Goal: Book appointment/travel/reservation

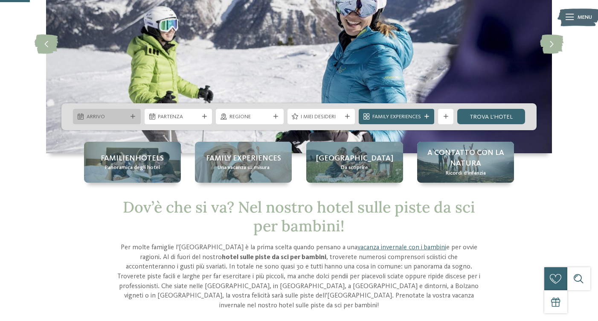
scroll to position [103, 0]
click at [118, 115] on span "Arrivo" at bounding box center [107, 117] width 41 height 8
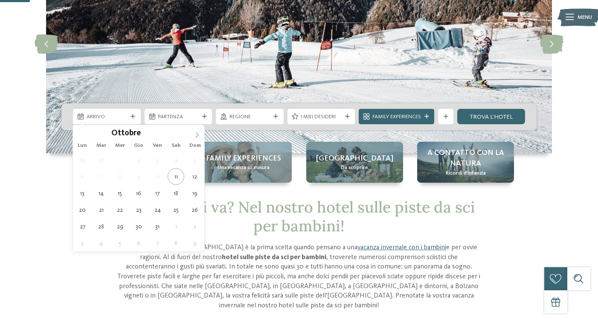
click at [195, 130] on span at bounding box center [197, 132] width 14 height 14
type input "****"
click at [195, 130] on span at bounding box center [197, 132] width 14 height 14
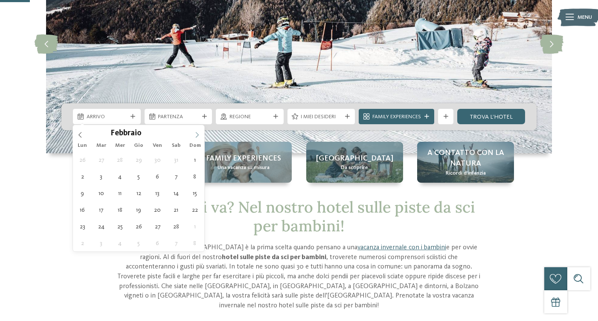
click at [195, 130] on span at bounding box center [197, 132] width 14 height 14
click at [81, 135] on icon at bounding box center [80, 135] width 6 height 6
type div "14.02.2026"
type input "****"
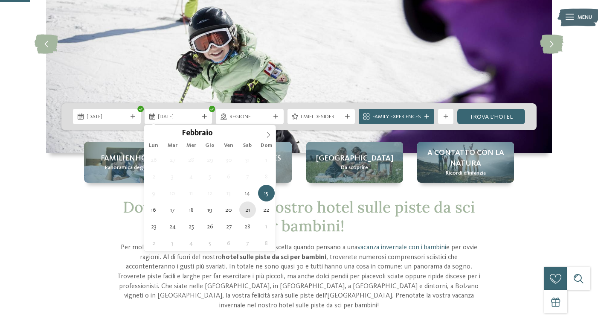
type div "21.02.2026"
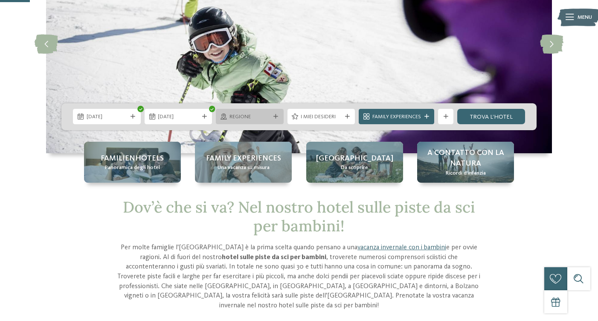
click at [266, 117] on span "Regione" at bounding box center [249, 117] width 41 height 8
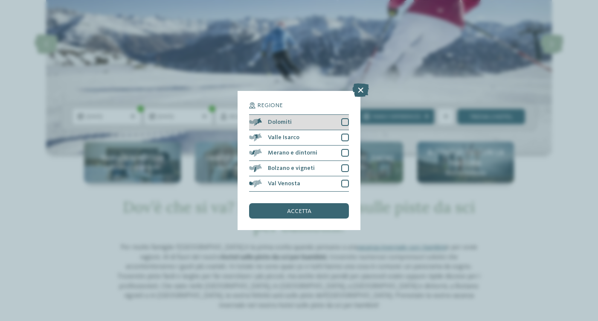
click at [343, 123] on div at bounding box center [345, 122] width 8 height 8
click at [343, 123] on icon at bounding box center [344, 122] width 5 height 5
click at [343, 123] on div at bounding box center [345, 122] width 8 height 8
click at [310, 210] on span "accetta" at bounding box center [299, 211] width 24 height 6
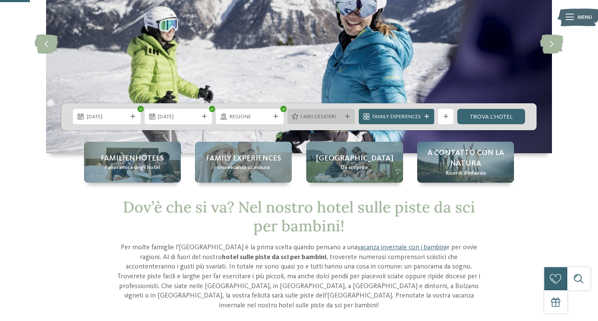
click at [345, 116] on icon at bounding box center [347, 116] width 5 height 5
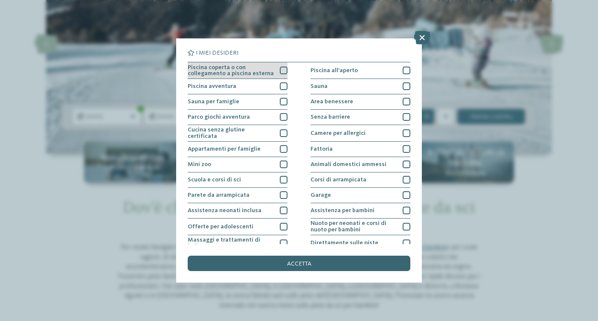
click at [282, 71] on div at bounding box center [284, 71] width 8 height 8
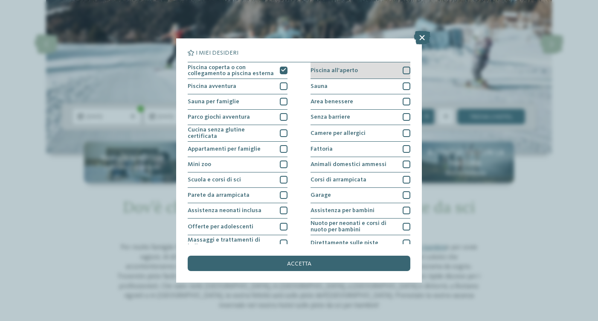
click at [407, 69] on div at bounding box center [406, 71] width 8 height 8
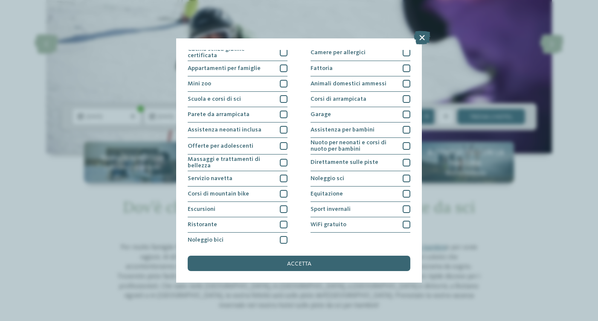
scroll to position [83, 0]
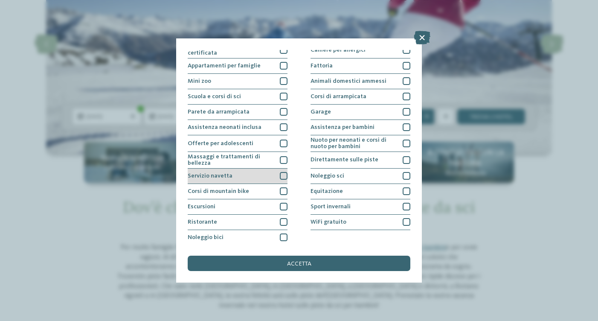
click at [281, 174] on div at bounding box center [284, 176] width 8 height 8
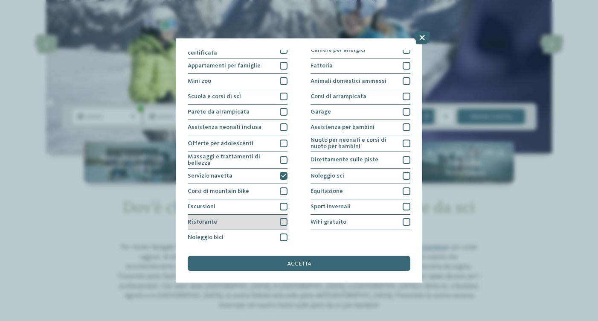
click at [284, 222] on div at bounding box center [284, 222] width 8 height 8
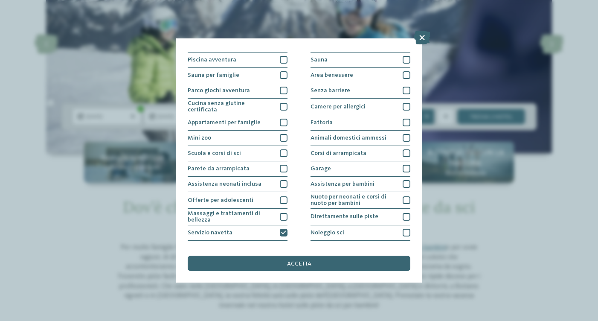
scroll to position [26, 0]
click at [281, 153] on div at bounding box center [284, 154] width 8 height 8
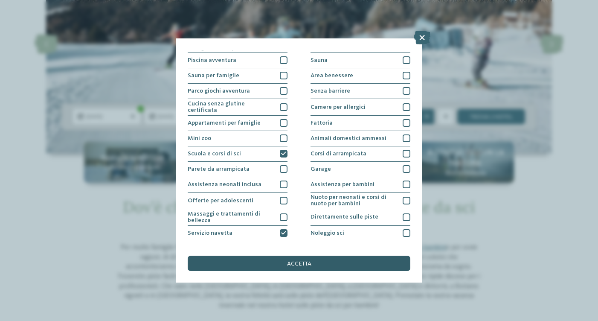
click at [289, 260] on span "accetta" at bounding box center [299, 263] width 24 height 6
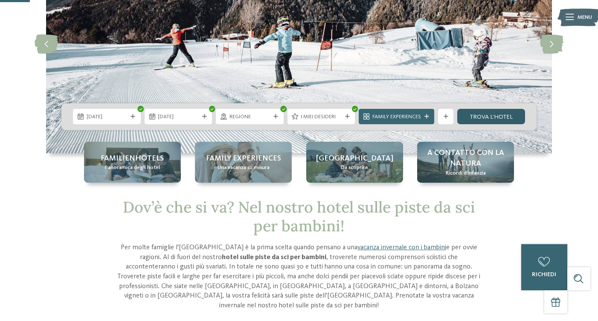
click at [490, 116] on link "trova l’hotel" at bounding box center [491, 116] width 68 height 15
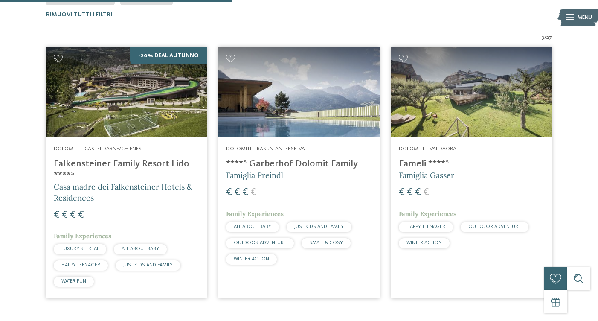
scroll to position [275, 0]
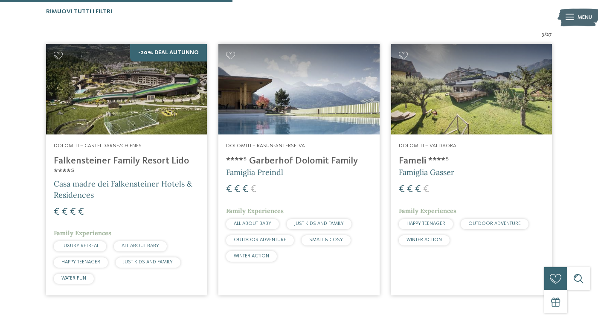
click at [344, 189] on div "€ € € €" at bounding box center [298, 189] width 145 height 14
click at [175, 146] on address "Dolomiti – Casteldarne/Chienes" at bounding box center [126, 146] width 145 height 8
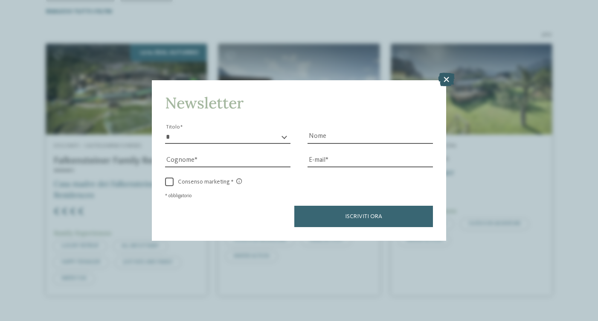
click at [444, 81] on icon at bounding box center [446, 80] width 17 height 14
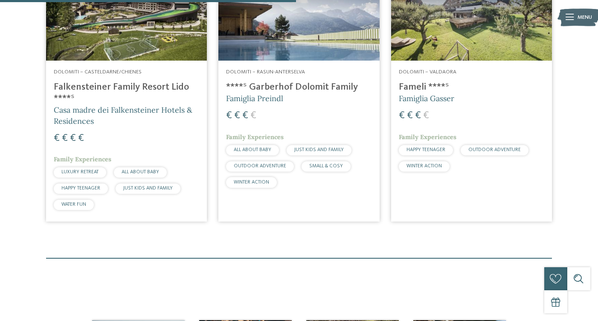
scroll to position [350, 0]
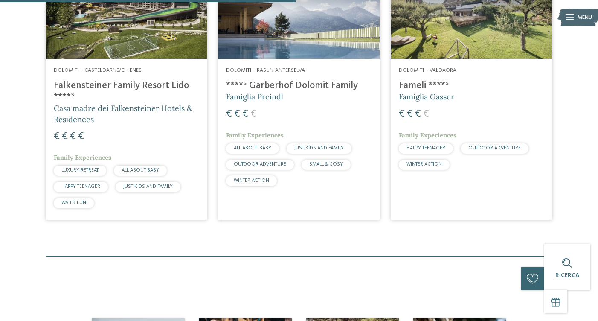
click at [426, 162] on span "WINTER ACTION" at bounding box center [423, 164] width 35 height 5
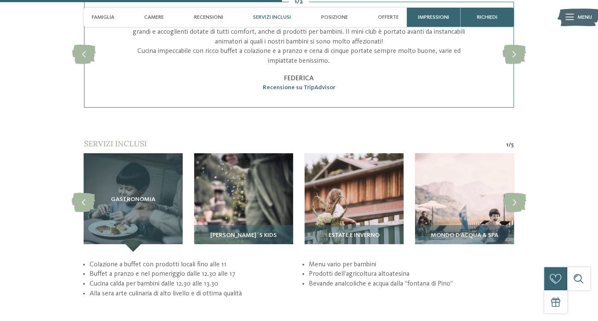
scroll to position [1414, 0]
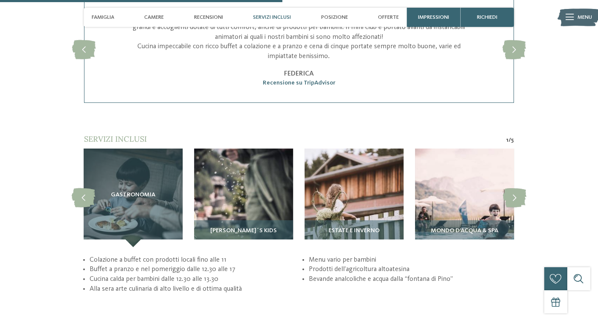
click at [344, 189] on img at bounding box center [353, 197] width 99 height 99
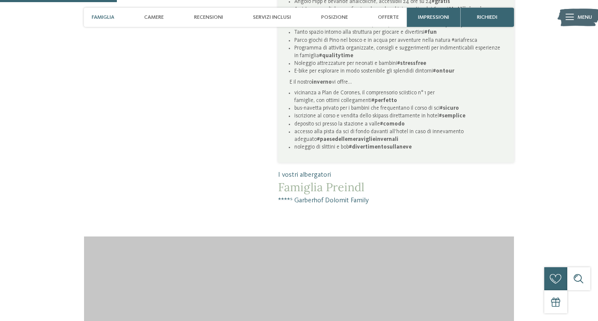
scroll to position [0, 0]
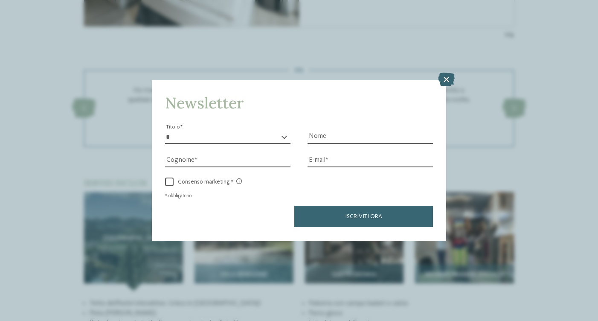
scroll to position [1047, 0]
